Goal: Task Accomplishment & Management: Manage account settings

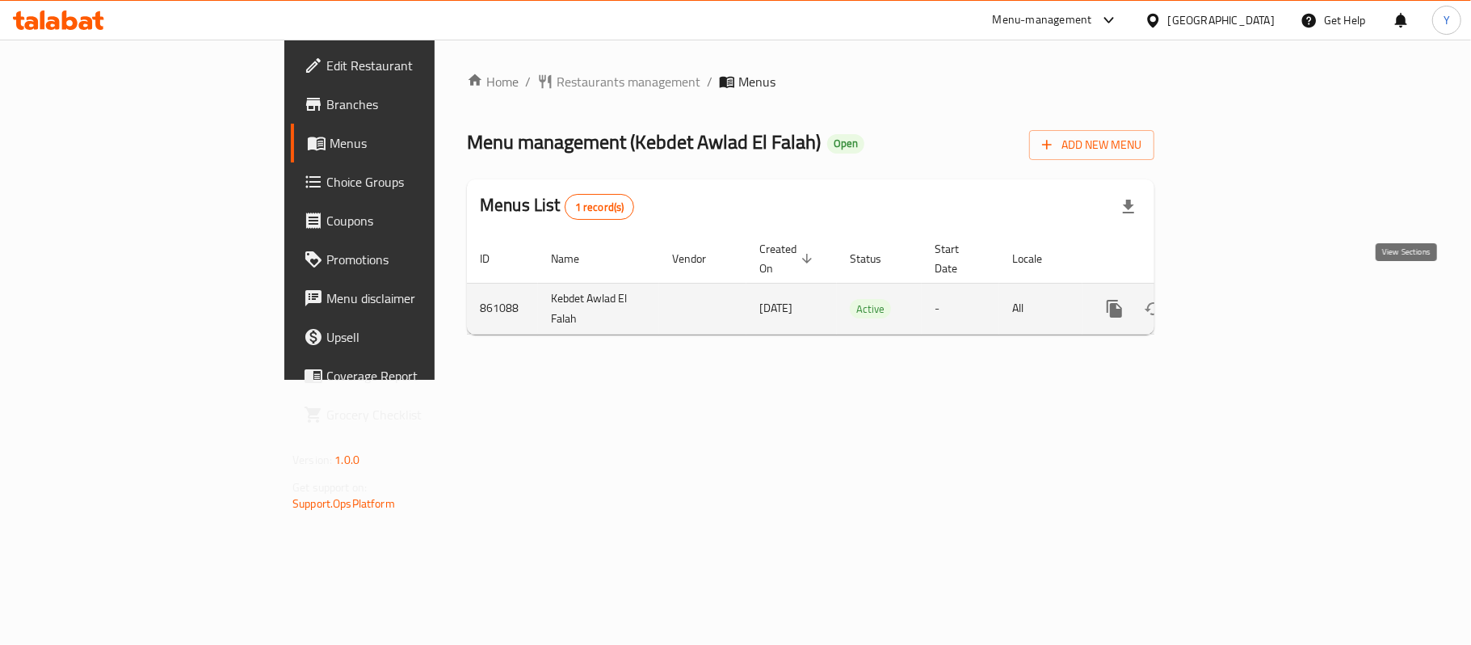
click at [1241, 299] on icon "enhanced table" at bounding box center [1230, 308] width 19 height 19
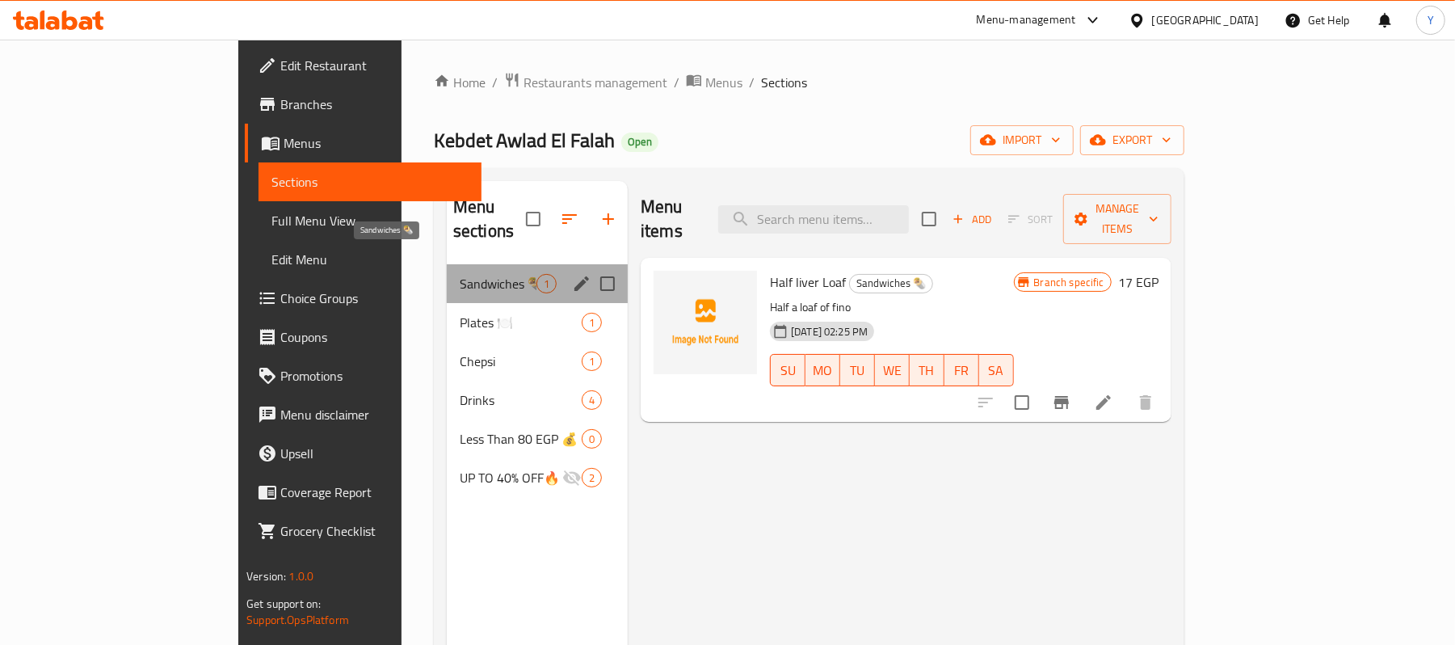
click at [460, 274] on span "Sandwiches 🌯" at bounding box center [498, 283] width 77 height 19
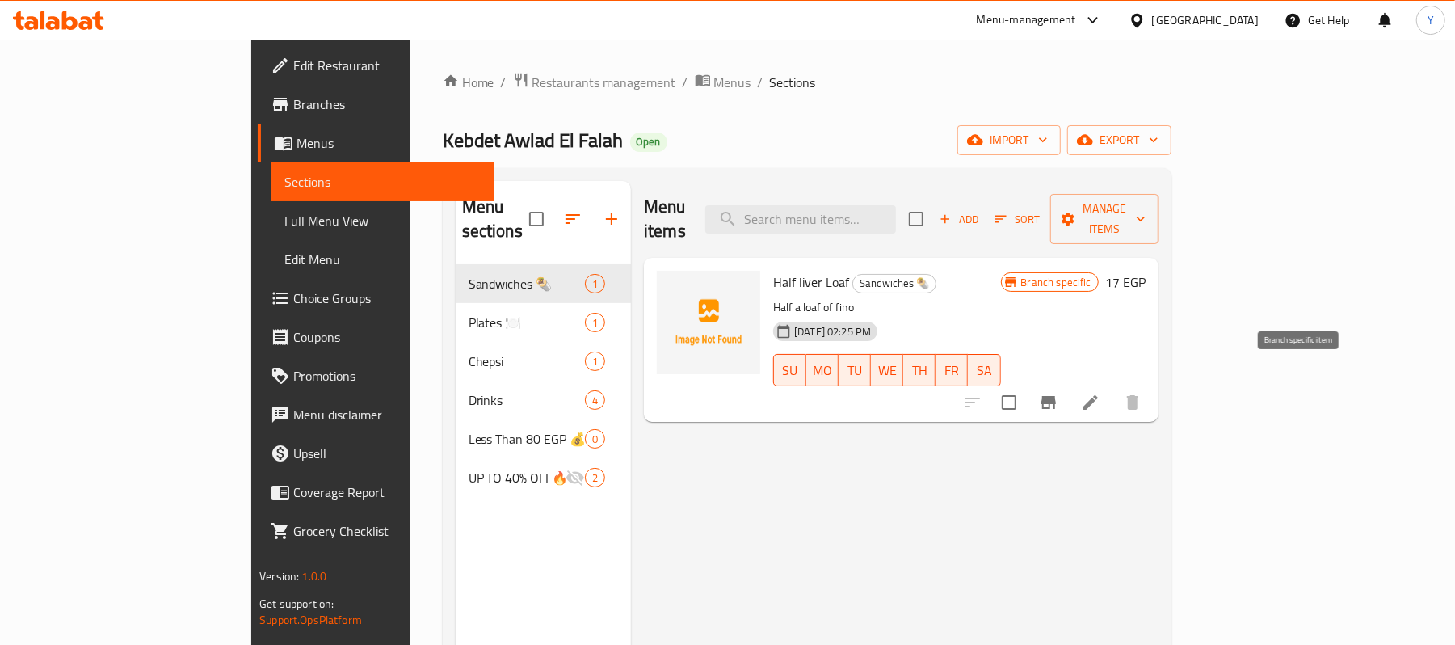
click at [1058, 393] on icon "Branch-specific-item" at bounding box center [1048, 402] width 19 height 19
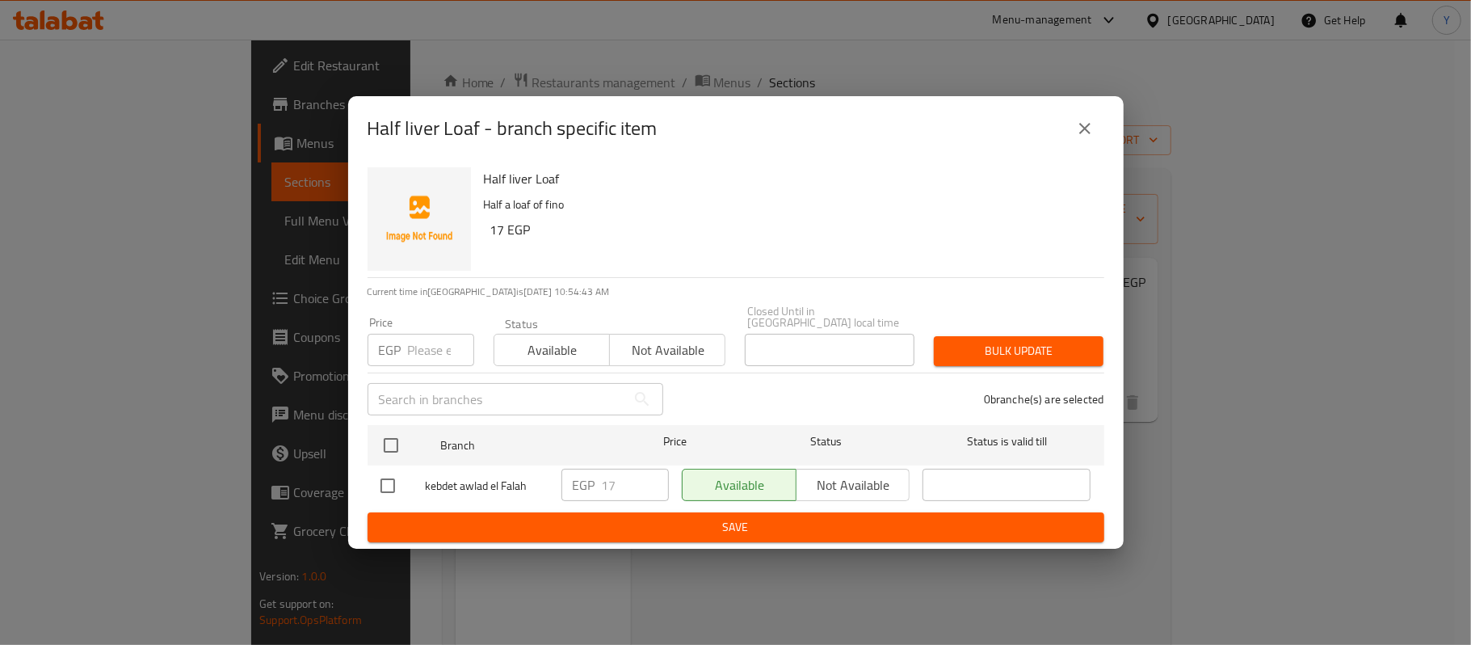
click at [1073, 141] on button "close" at bounding box center [1084, 128] width 39 height 39
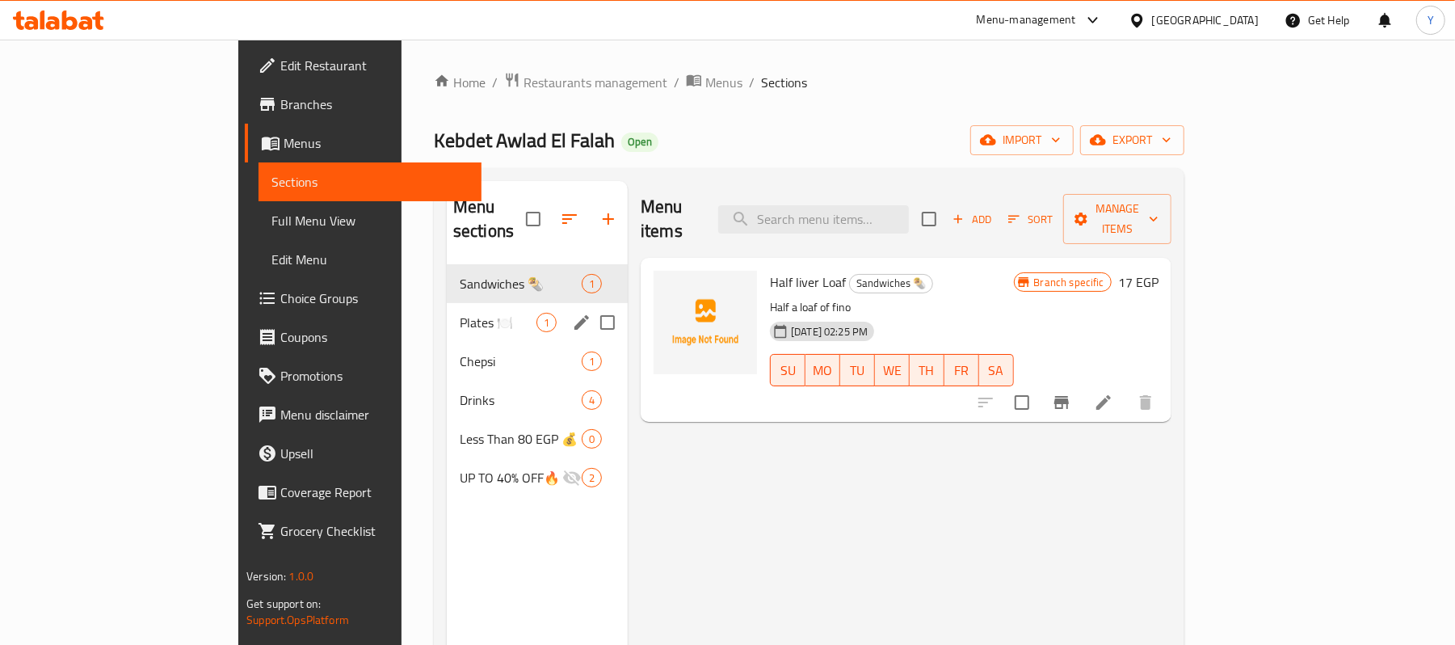
click at [447, 303] on div "Plates 🍽️ 1" at bounding box center [537, 322] width 181 height 39
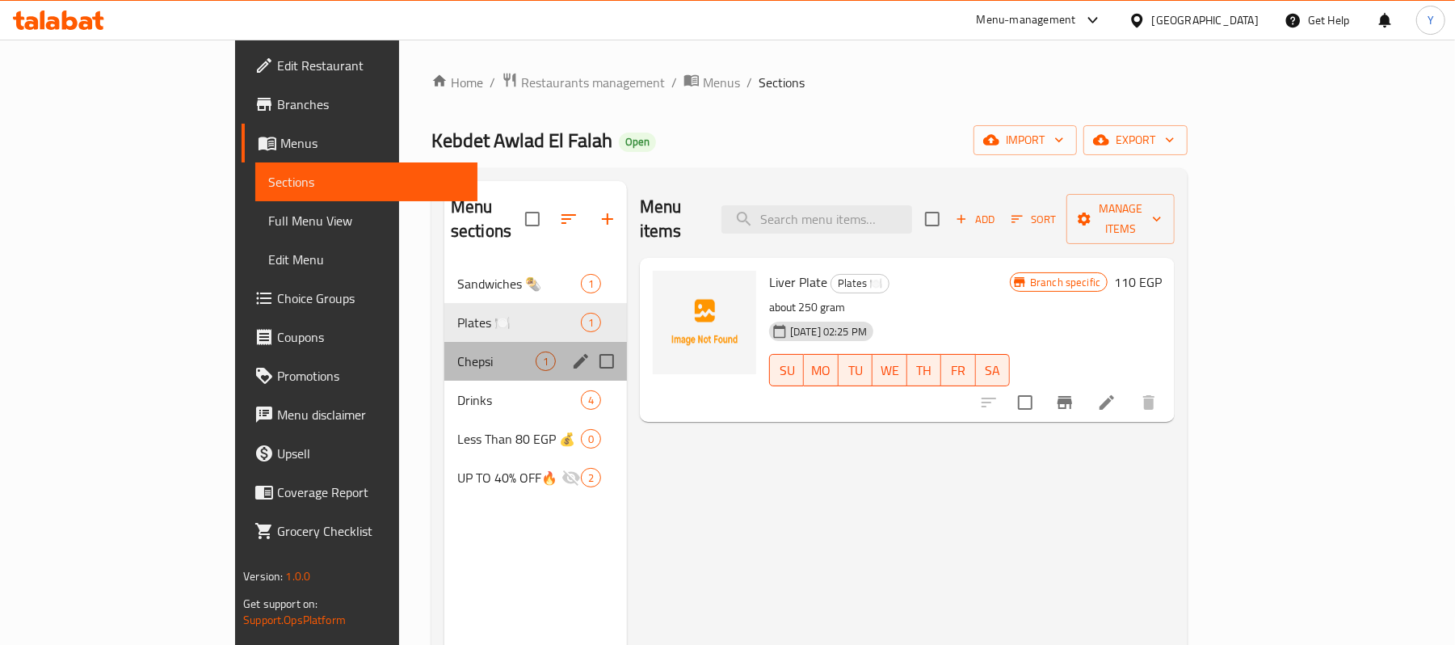
click at [444, 342] on div "Chepsi 1" at bounding box center [535, 361] width 183 height 39
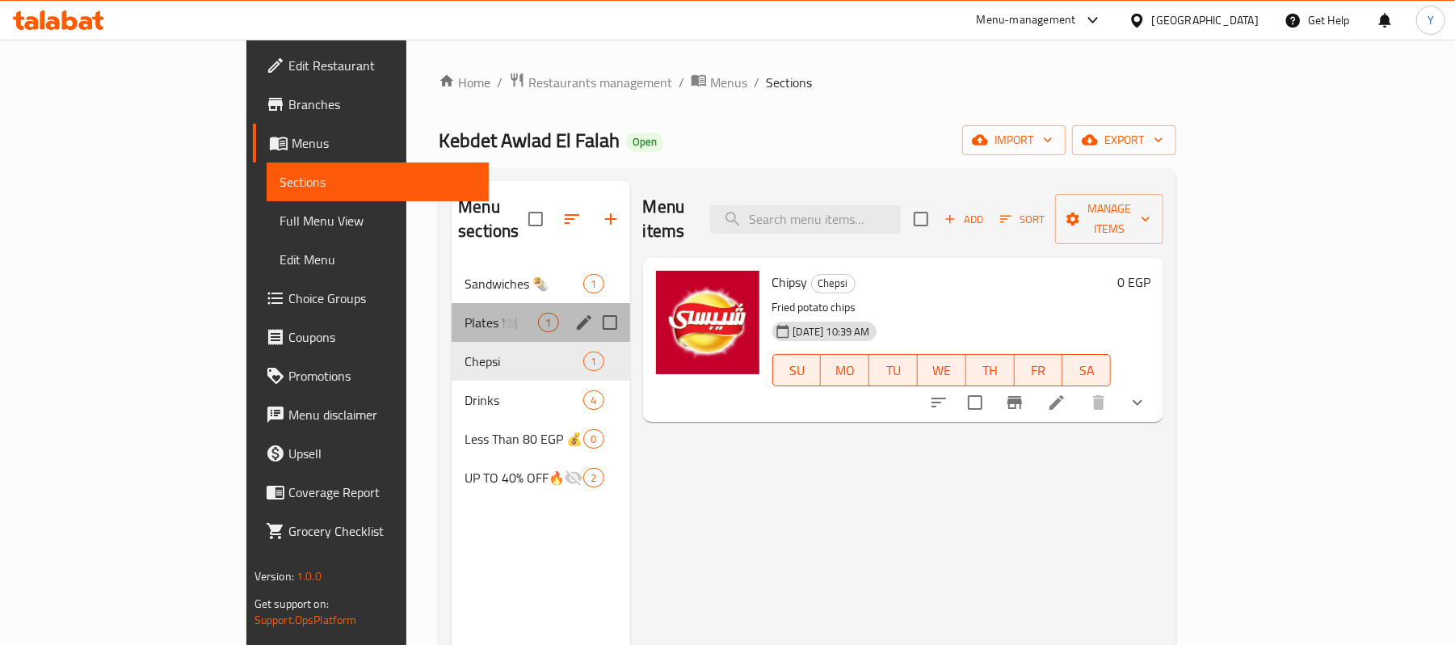
click at [452, 315] on div "Plates 🍽️ 1" at bounding box center [541, 322] width 178 height 39
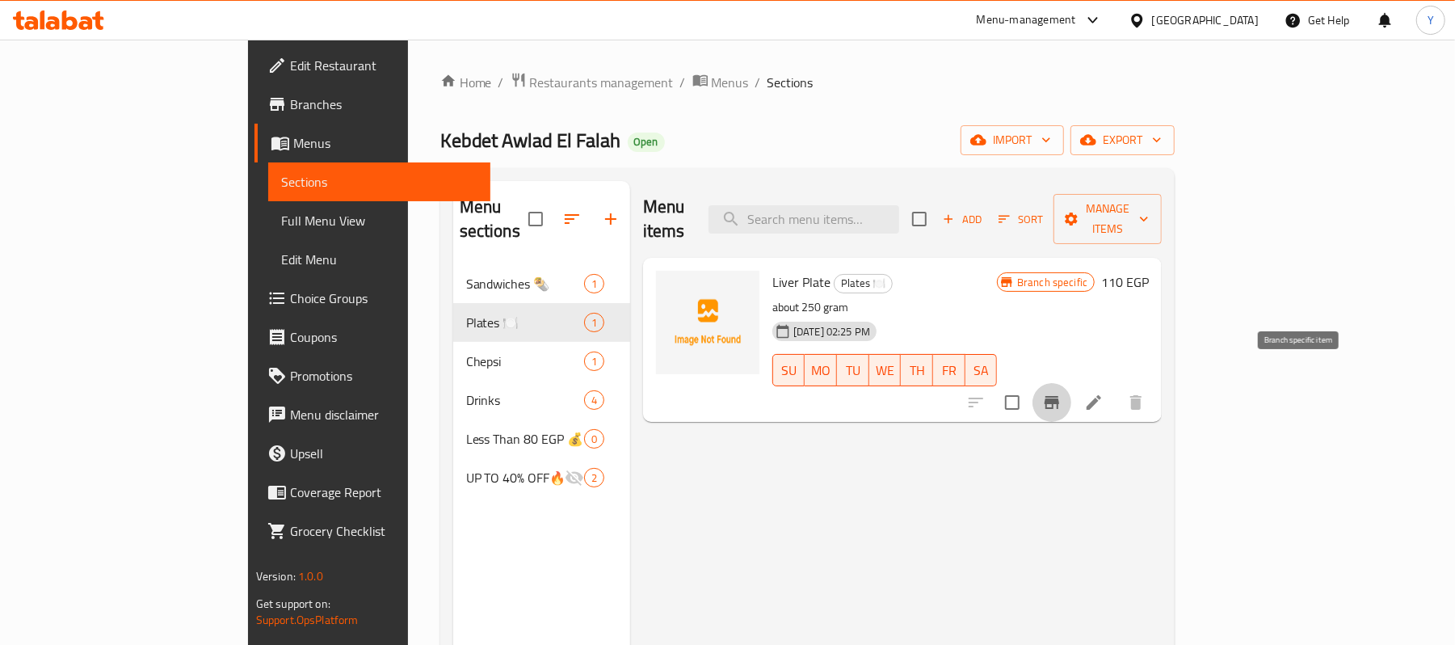
click at [1061, 393] on icon "Branch-specific-item" at bounding box center [1051, 402] width 19 height 19
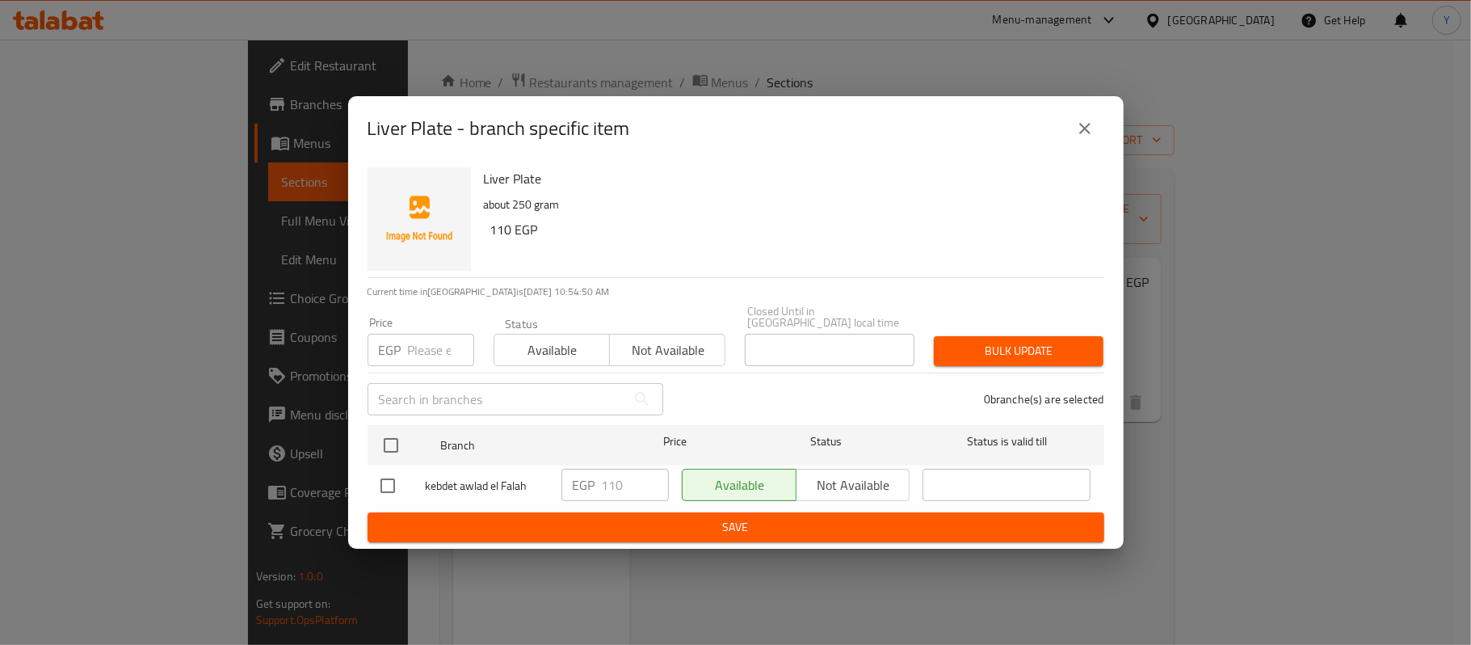
click at [1080, 138] on icon "close" at bounding box center [1084, 128] width 19 height 19
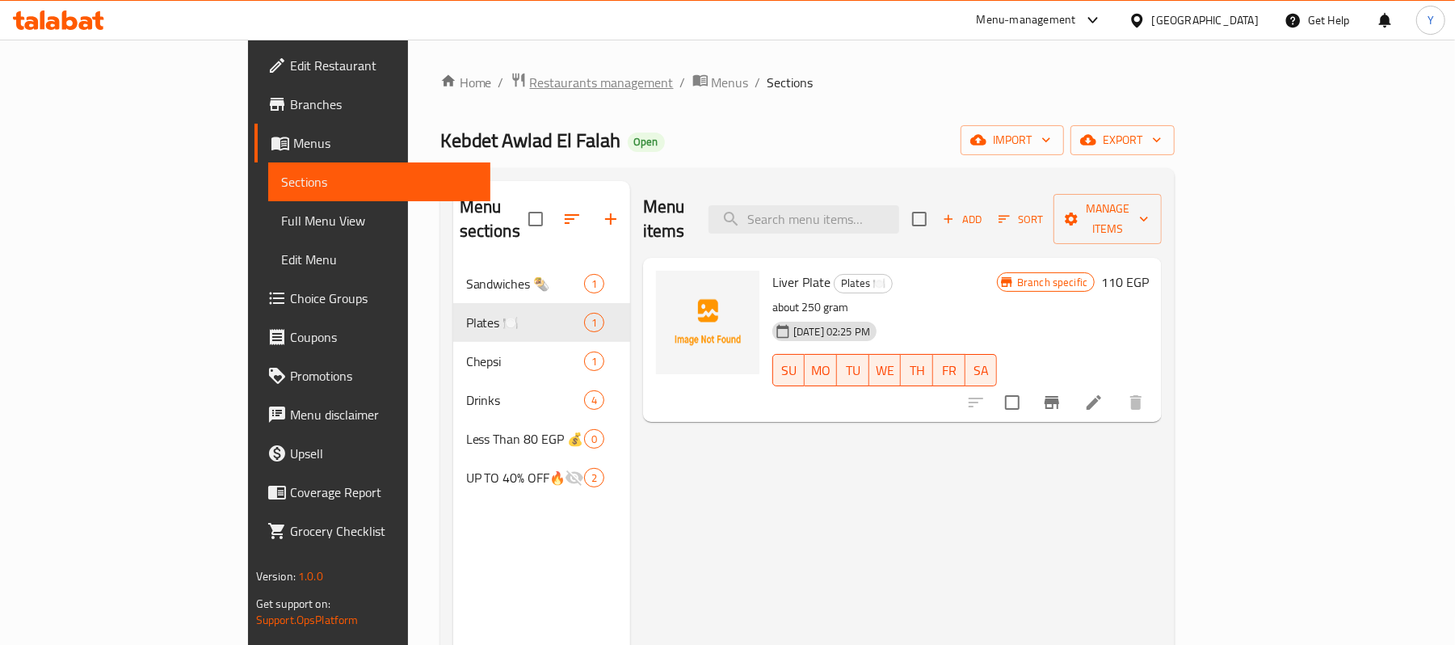
click at [530, 82] on span "Restaurants management" at bounding box center [602, 82] width 144 height 19
